Goal: Information Seeking & Learning: Compare options

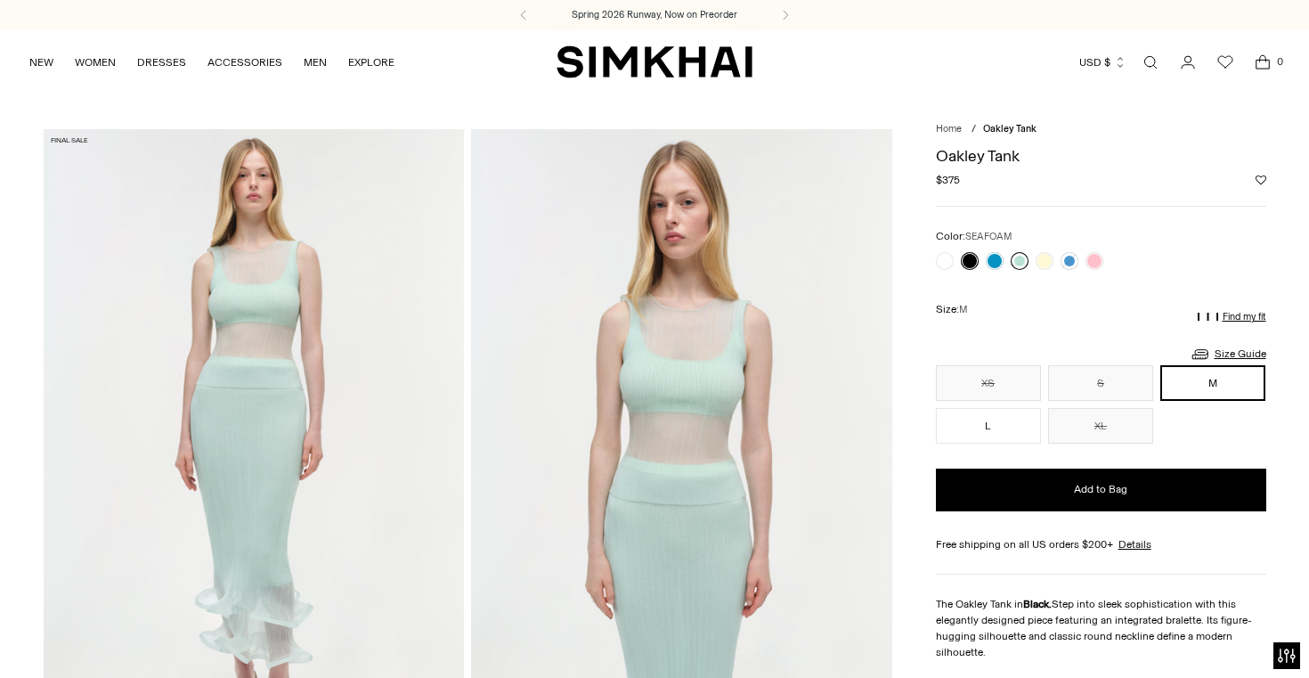
click at [1024, 261] on link at bounding box center [1020, 261] width 18 height 18
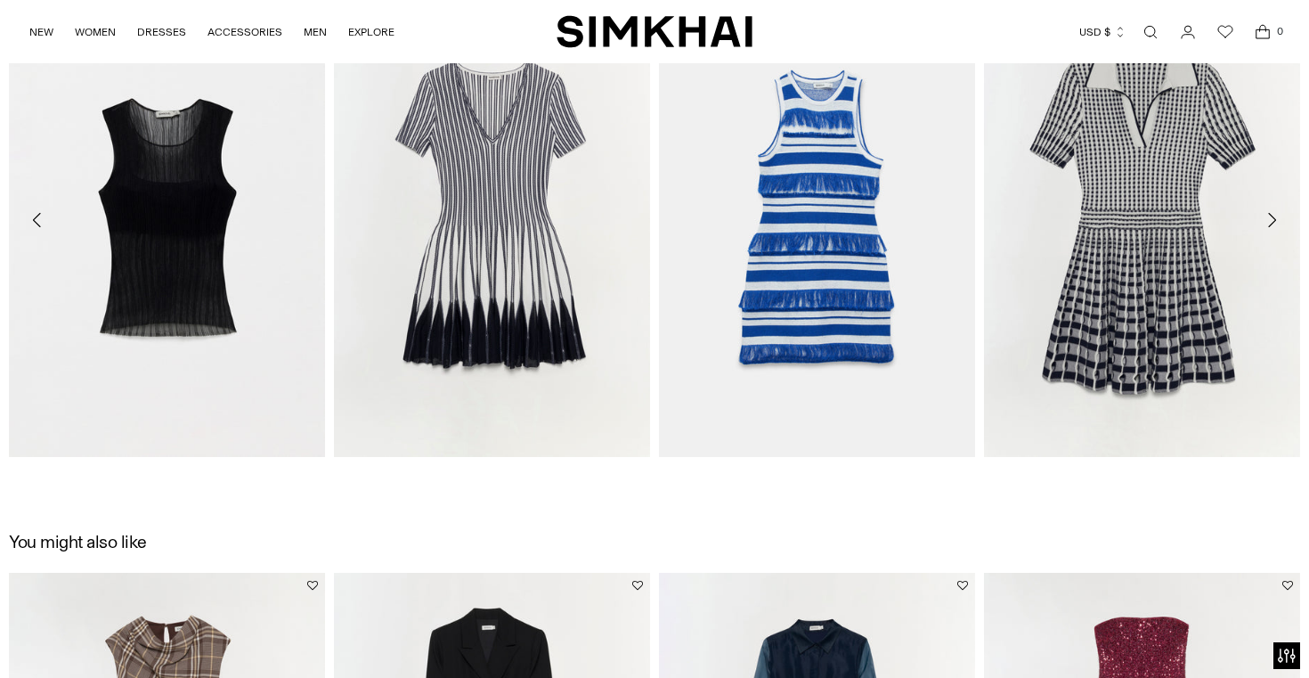
scroll to position [2138, 0]
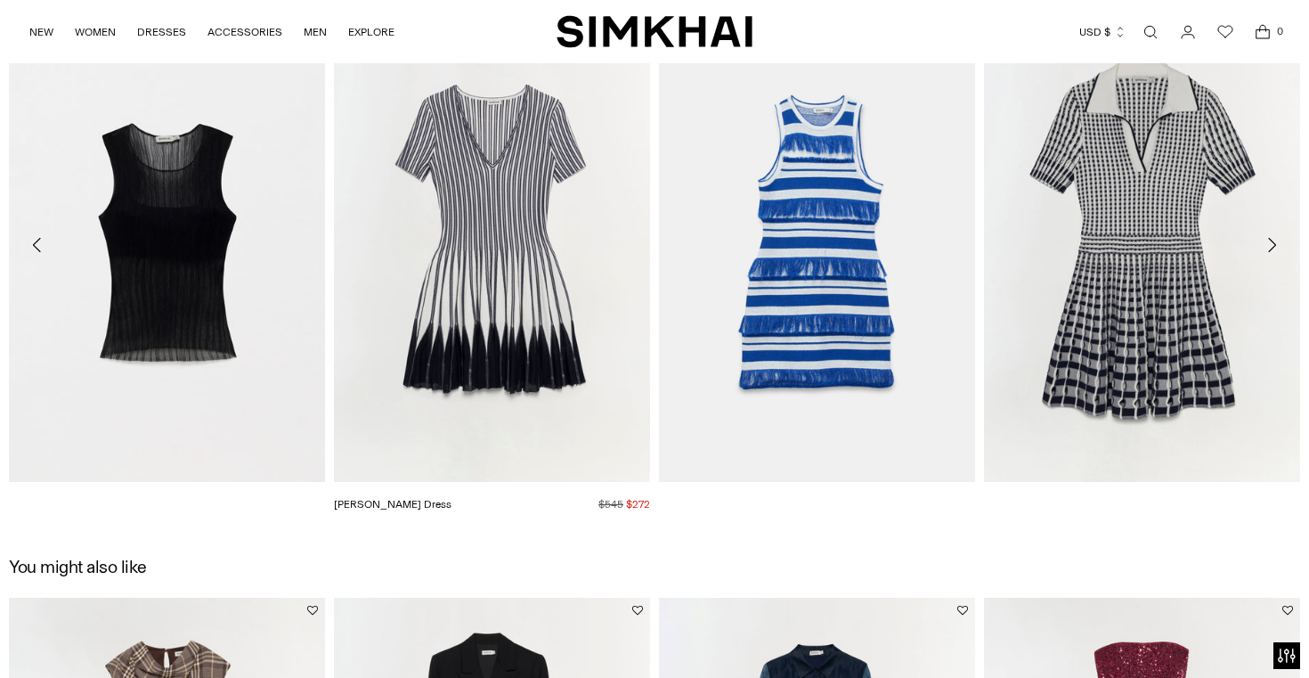
click at [442, 498] on link "[PERSON_NAME] Dress" at bounding box center [393, 504] width 118 height 12
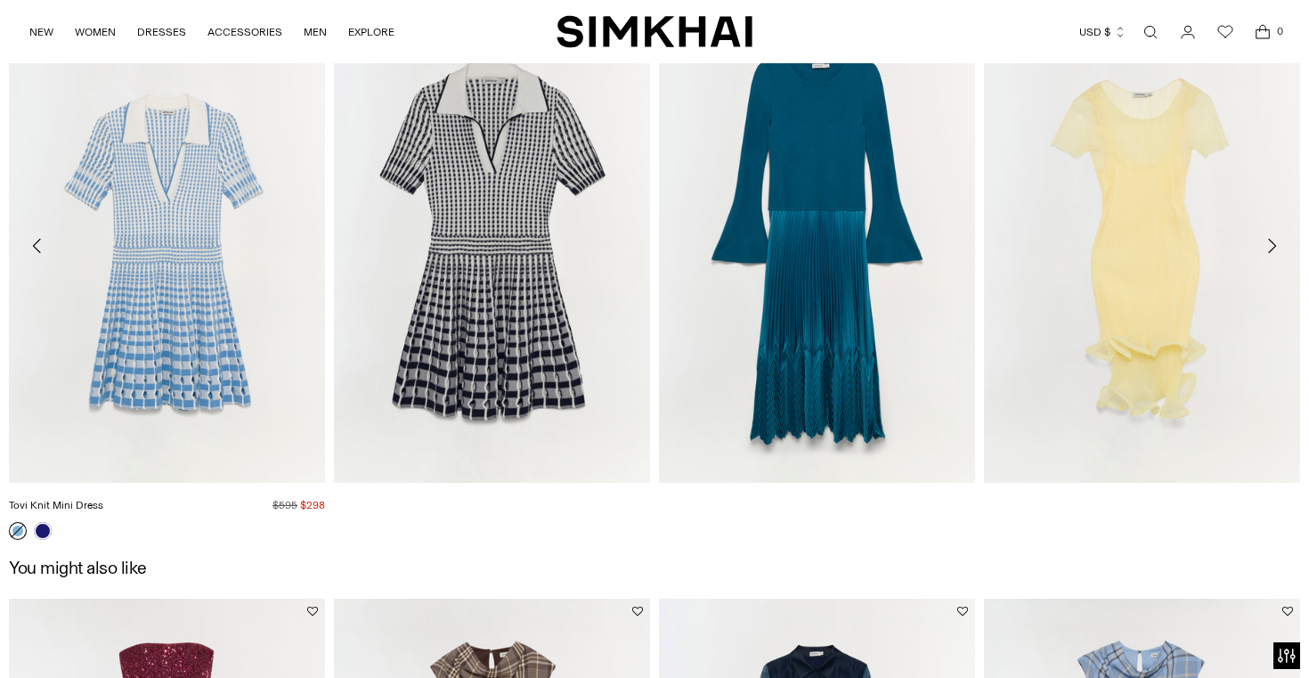
scroll to position [2140, 0]
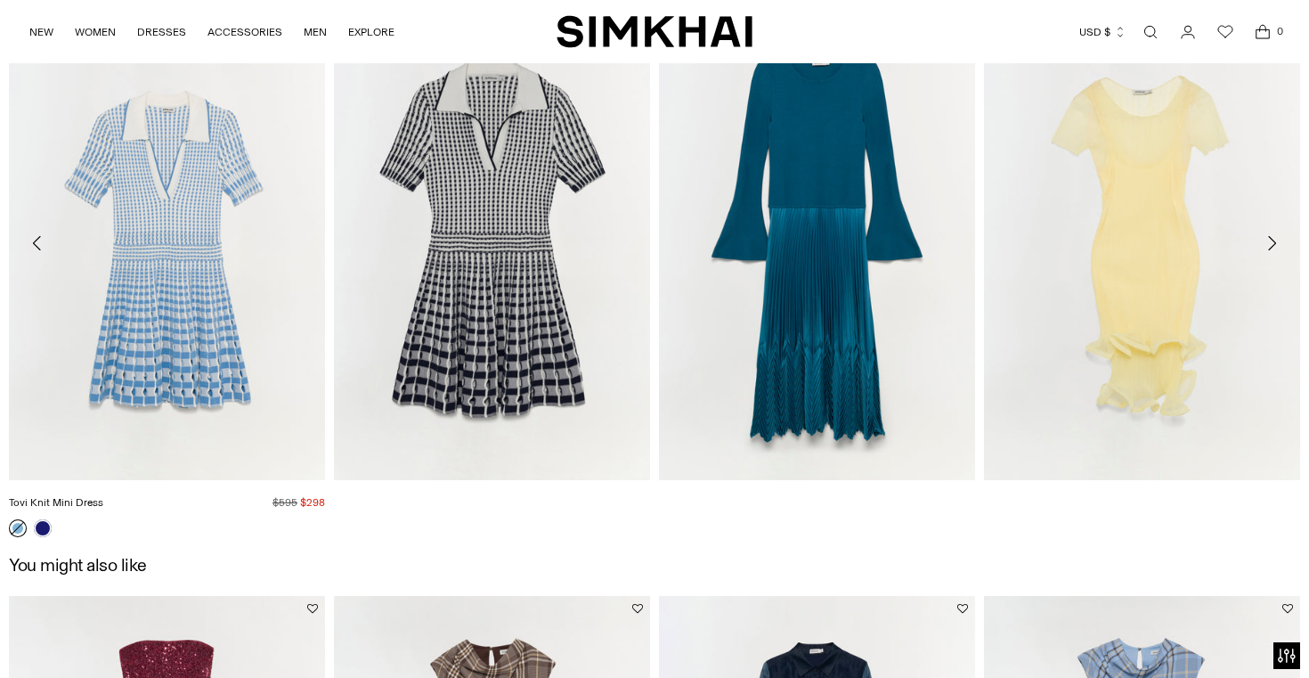
click at [103, 496] on link "Tovi Knit Mini Dress" at bounding box center [56, 502] width 94 height 12
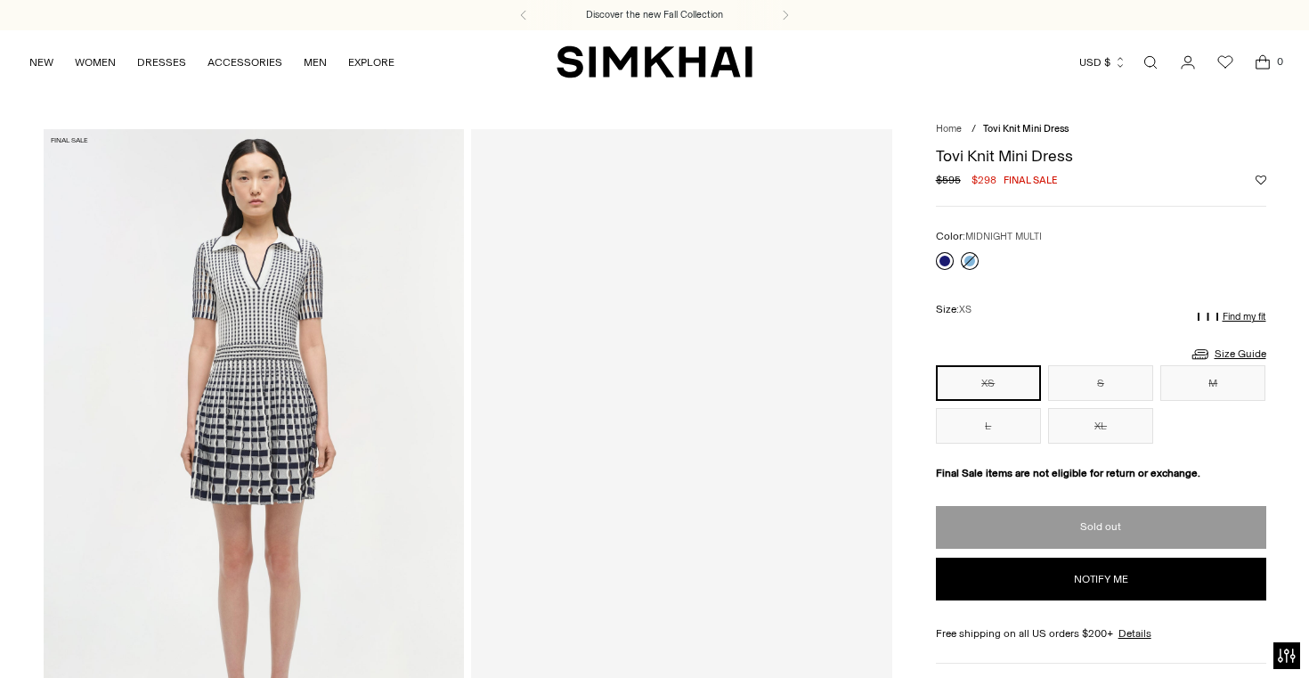
click at [937, 264] on link at bounding box center [945, 261] width 18 height 18
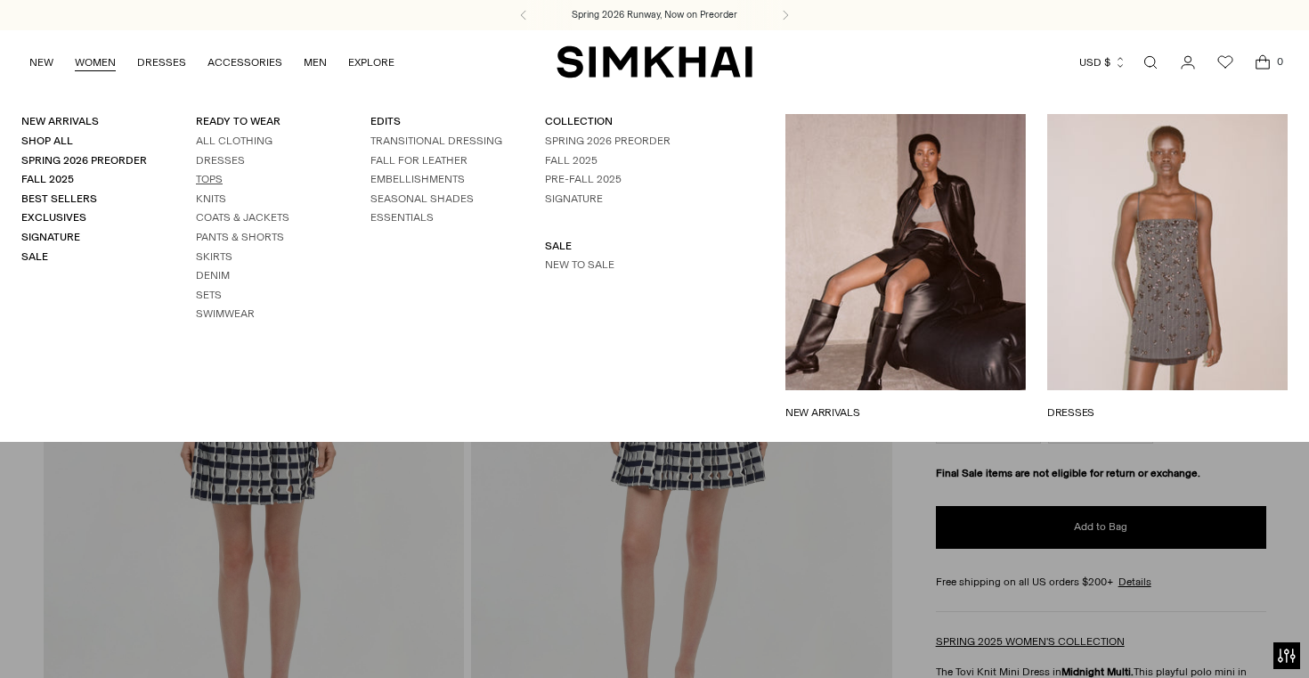
click at [207, 183] on link "Tops" at bounding box center [209, 179] width 27 height 12
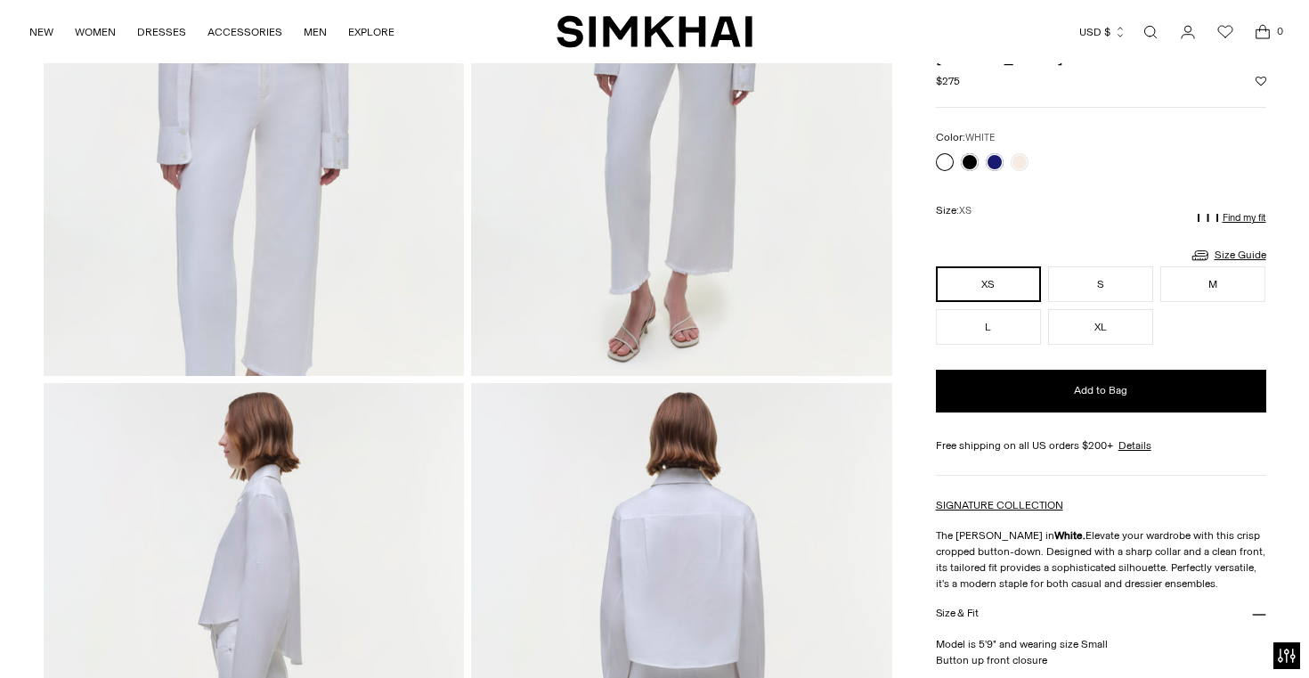
scroll to position [135, 0]
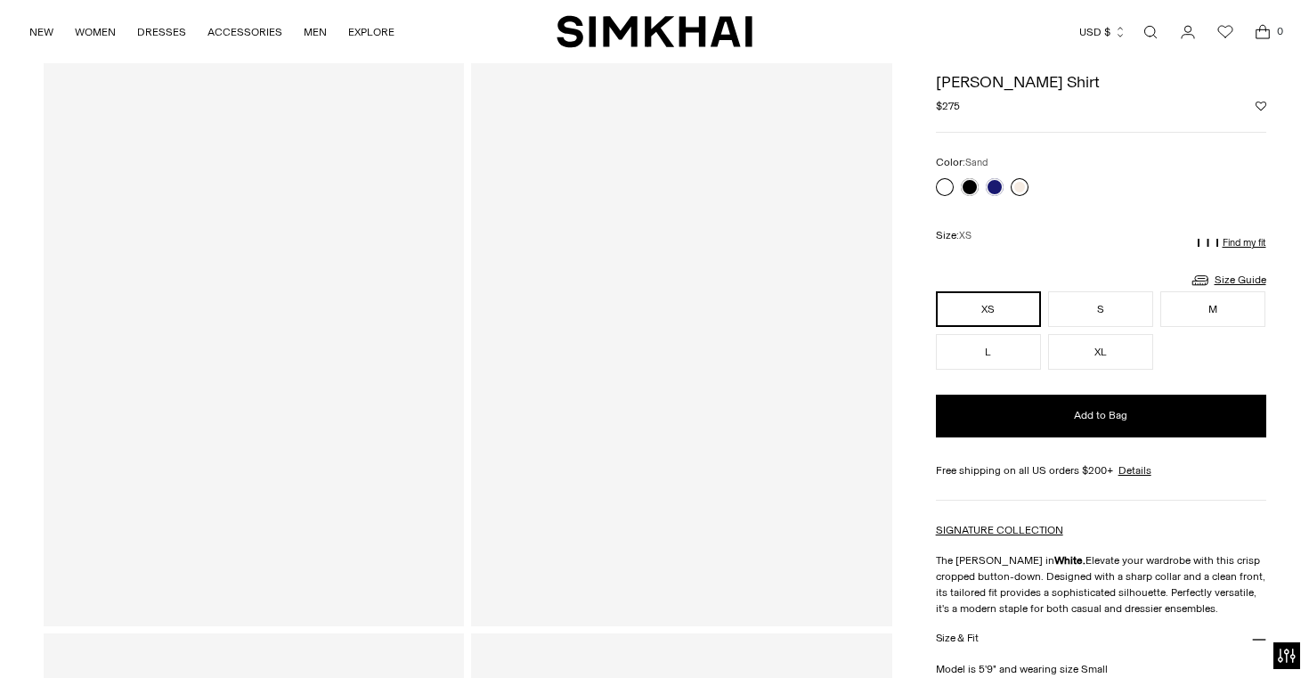
click at [1019, 189] on link at bounding box center [1020, 187] width 18 height 18
